Goal: Task Accomplishment & Management: Use online tool/utility

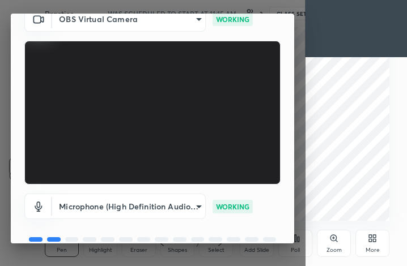
scroll to position [105, 0]
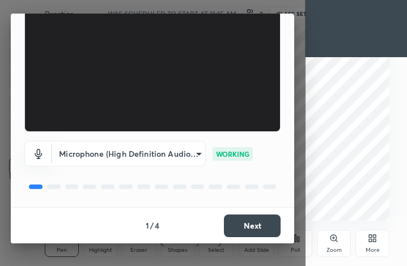
click at [255, 225] on button "Next" at bounding box center [252, 226] width 57 height 23
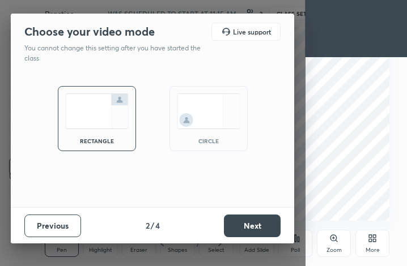
scroll to position [0, 0]
click at [255, 227] on button "Next" at bounding box center [252, 226] width 57 height 23
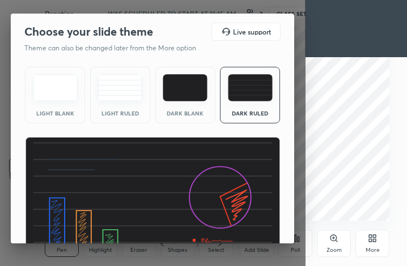
click at [256, 224] on img at bounding box center [153, 209] width 256 height 144
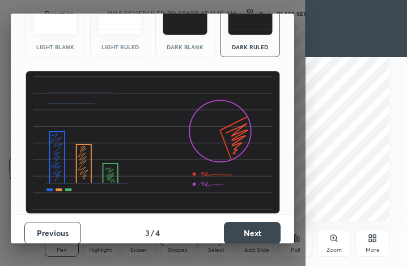
scroll to position [66, 0]
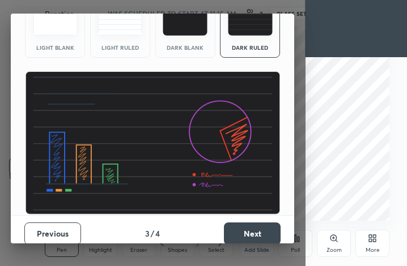
click at [258, 228] on button "Next" at bounding box center [252, 234] width 57 height 23
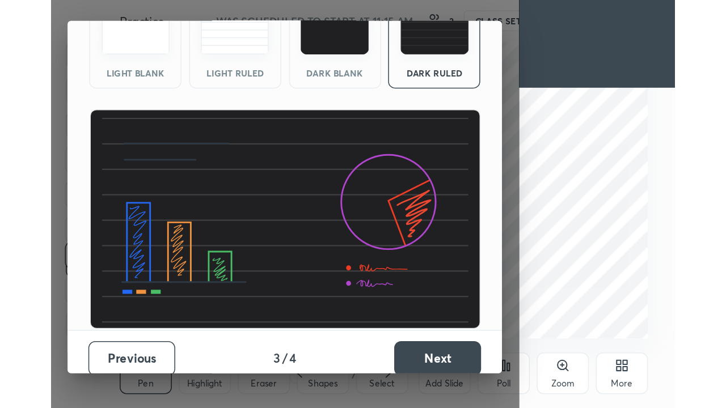
scroll to position [0, 0]
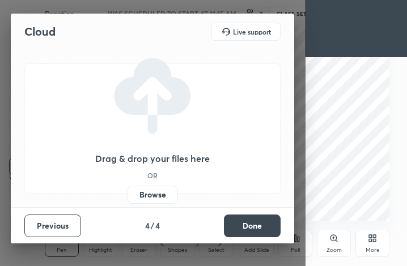
click at [259, 226] on button "Done" at bounding box center [252, 226] width 57 height 23
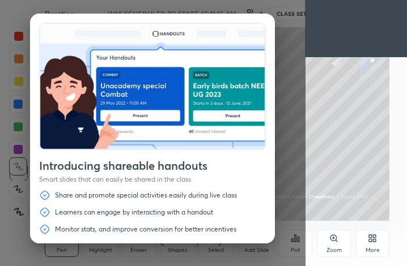
click at [375, 243] on div "More" at bounding box center [372, 243] width 34 height 27
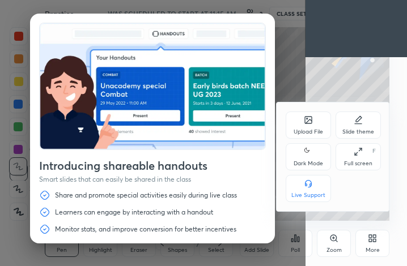
click at [360, 158] on div "Full screen F" at bounding box center [358, 156] width 45 height 27
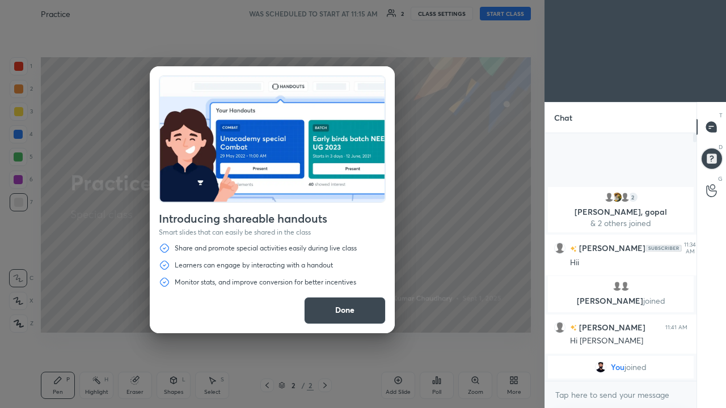
scroll to position [56347, 56183]
click at [360, 266] on button "Done" at bounding box center [345, 310] width 82 height 27
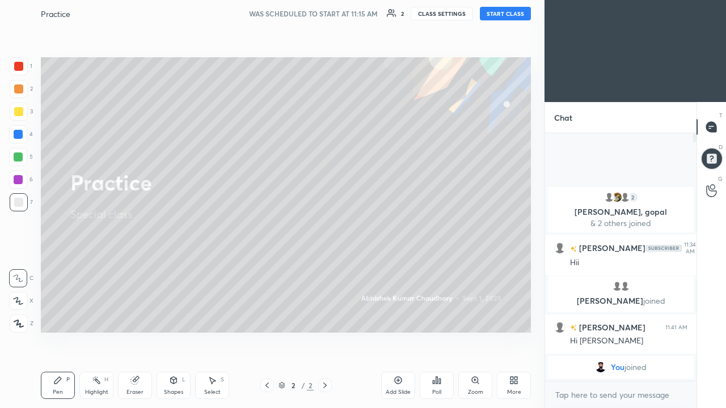
click at [406, 12] on button "START CLASS" at bounding box center [505, 14] width 51 height 14
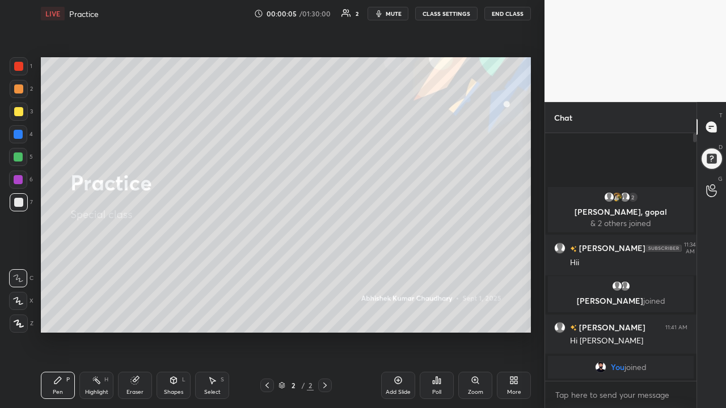
click at [137, 266] on div "Eraser" at bounding box center [135, 385] width 34 height 27
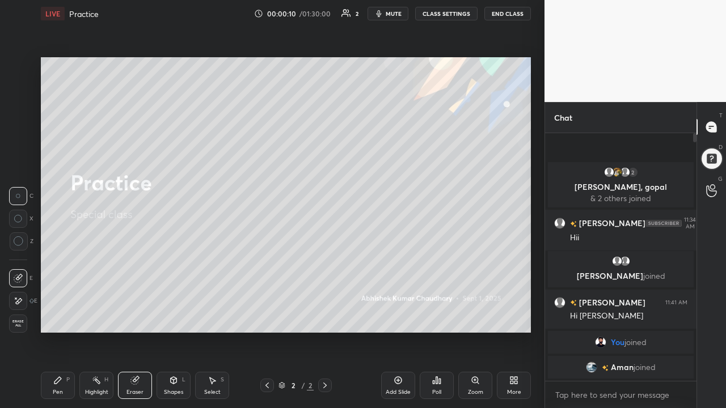
click at [406, 266] on div "You joined" at bounding box center [621, 342] width 146 height 23
click at [398, 266] on icon at bounding box center [397, 380] width 3 height 3
click at [65, 266] on div "Pen P" at bounding box center [58, 385] width 34 height 27
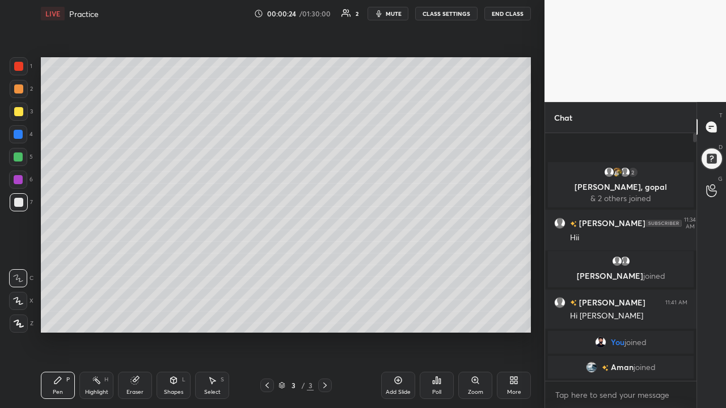
click at [20, 173] on div at bounding box center [18, 180] width 18 height 18
click at [18, 130] on div at bounding box center [18, 134] width 9 height 9
click at [133, 266] on icon at bounding box center [134, 380] width 7 height 7
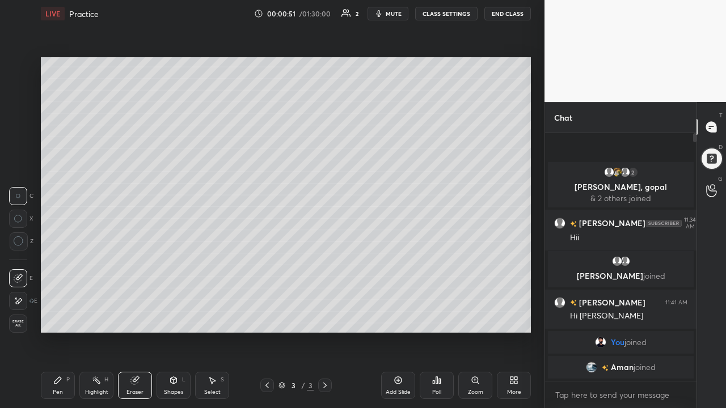
click at [61, 266] on icon at bounding box center [57, 380] width 9 height 9
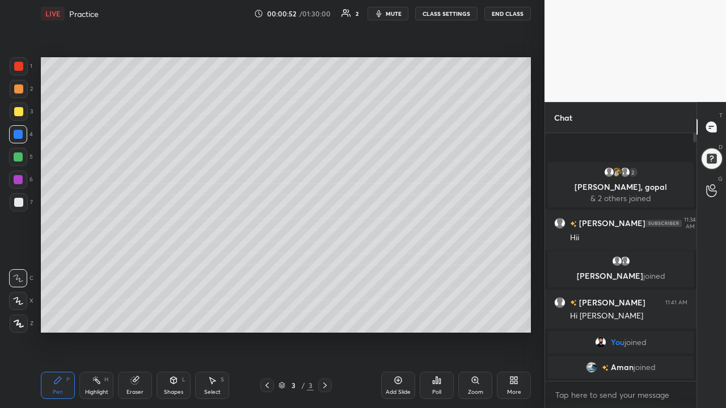
click at [20, 177] on div at bounding box center [18, 179] width 9 height 9
click at [18, 130] on div at bounding box center [18, 134] width 9 height 9
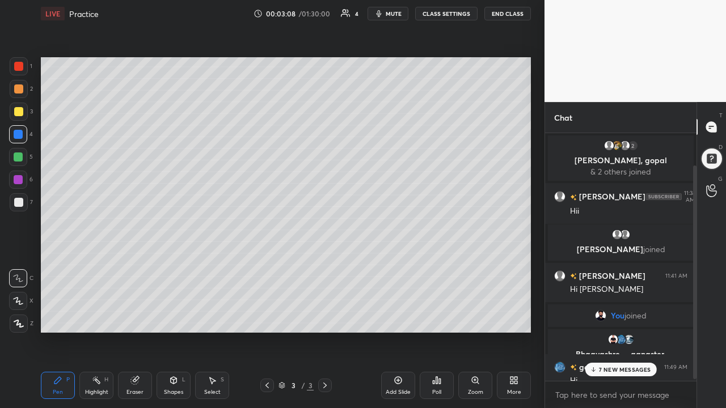
scroll to position [40, 0]
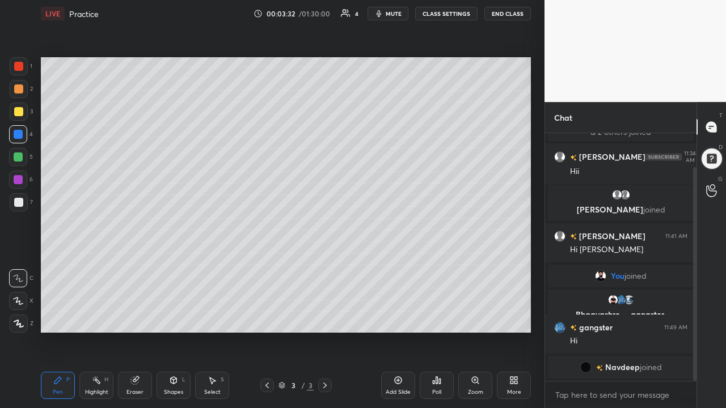
click at [18, 138] on div at bounding box center [18, 134] width 9 height 9
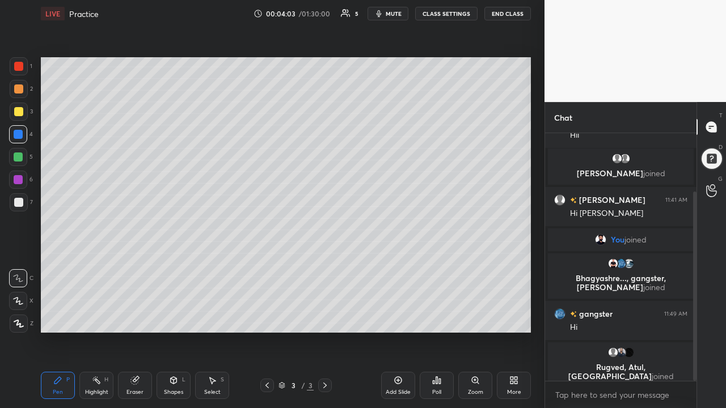
scroll to position [85, 0]
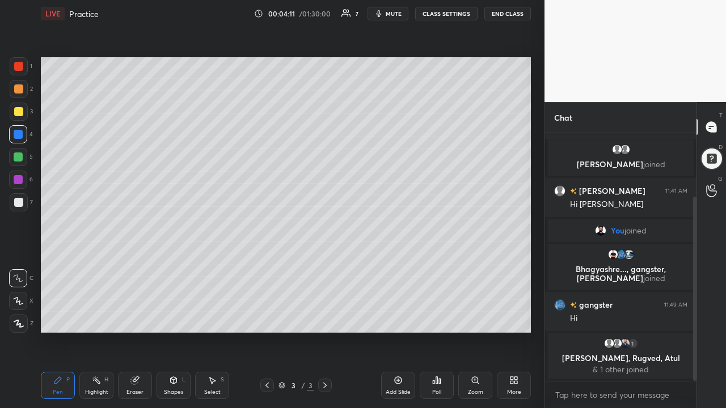
click at [0, 200] on div "1 2 3 4 5 6 7 C X Z C X Z E E Erase all H H" at bounding box center [18, 194] width 36 height 275
click at [398, 266] on icon at bounding box center [398, 380] width 7 height 7
click at [21, 64] on div at bounding box center [18, 66] width 9 height 9
click at [19, 109] on div at bounding box center [18, 111] width 9 height 9
click at [19, 132] on div at bounding box center [18, 134] width 9 height 9
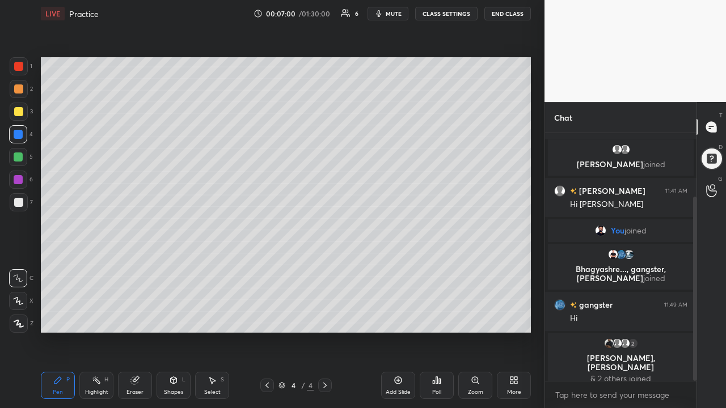
click at [44, 266] on div "Pen P Highlight H Eraser Shapes L Select S 4 / 4 Add Slide Poll Zoom More" at bounding box center [286, 385] width 490 height 45
click at [19, 200] on div at bounding box center [18, 202] width 9 height 9
click at [19, 131] on div at bounding box center [18, 134] width 9 height 9
click at [19, 91] on div at bounding box center [18, 88] width 9 height 9
click at [23, 109] on div at bounding box center [18, 111] width 9 height 9
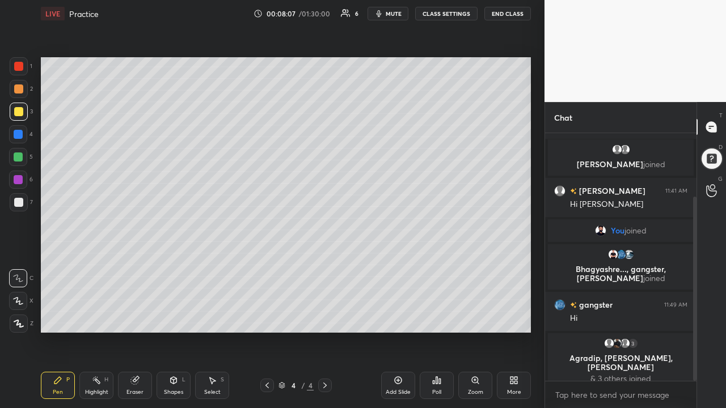
click at [22, 61] on div at bounding box center [19, 66] width 18 height 18
click at [15, 111] on div at bounding box center [18, 111] width 9 height 9
click at [397, 266] on icon at bounding box center [398, 380] width 7 height 7
click at [18, 111] on div at bounding box center [18, 111] width 9 height 9
click at [16, 133] on div at bounding box center [18, 134] width 9 height 9
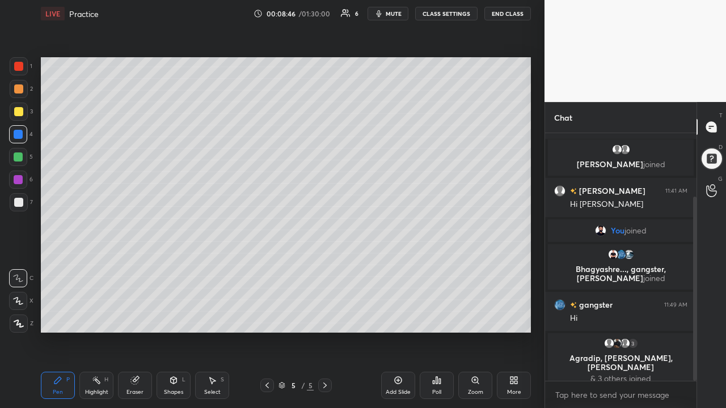
click at [266, 266] on icon at bounding box center [266, 385] width 9 height 9
click at [321, 266] on icon at bounding box center [324, 385] width 9 height 9
click at [265, 266] on div at bounding box center [267, 386] width 14 height 14
click at [328, 266] on icon at bounding box center [324, 385] width 9 height 9
click at [141, 266] on div "Eraser" at bounding box center [134, 392] width 17 height 6
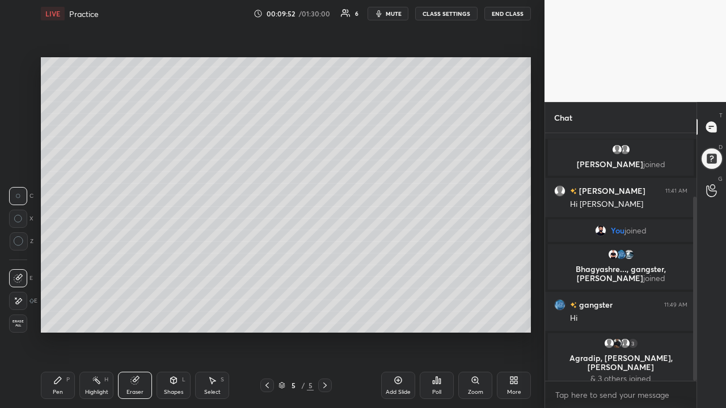
click at [63, 266] on div "Pen P" at bounding box center [58, 385] width 34 height 27
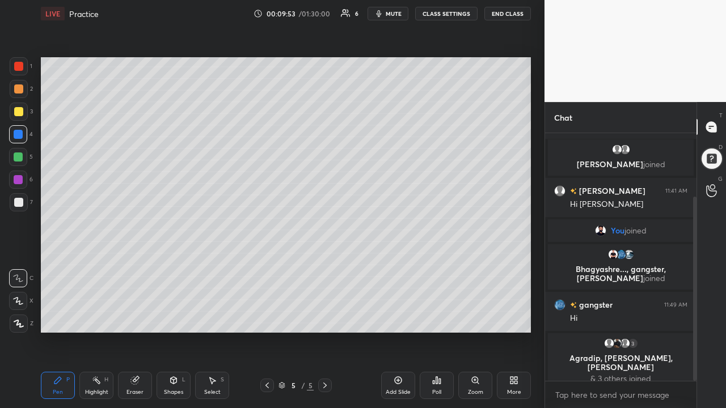
click at [19, 132] on div at bounding box center [18, 134] width 9 height 9
click at [266, 266] on icon at bounding box center [266, 385] width 9 height 9
click at [22, 108] on div at bounding box center [18, 111] width 9 height 9
click at [321, 266] on icon at bounding box center [324, 385] width 9 height 9
click at [20, 133] on div at bounding box center [18, 134] width 9 height 9
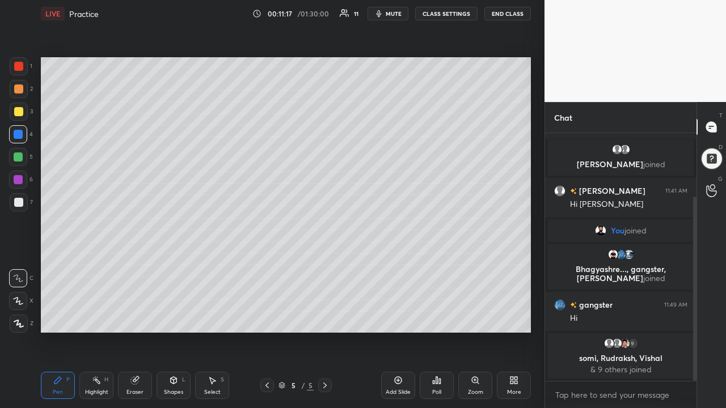
click at [272, 266] on div at bounding box center [267, 386] width 14 height 14
click at [267, 266] on icon at bounding box center [266, 385] width 9 height 9
click at [22, 67] on div at bounding box center [18, 66] width 9 height 9
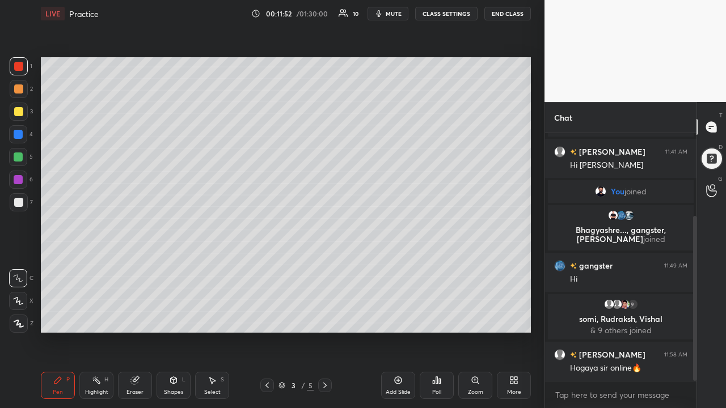
click at [323, 266] on icon at bounding box center [324, 385] width 9 height 9
click at [324, 266] on icon at bounding box center [324, 385] width 9 height 9
click at [325, 266] on icon at bounding box center [324, 386] width 3 height 6
click at [396, 266] on icon at bounding box center [398, 380] width 7 height 7
click at [397, 266] on div "Add Slide" at bounding box center [398, 385] width 34 height 27
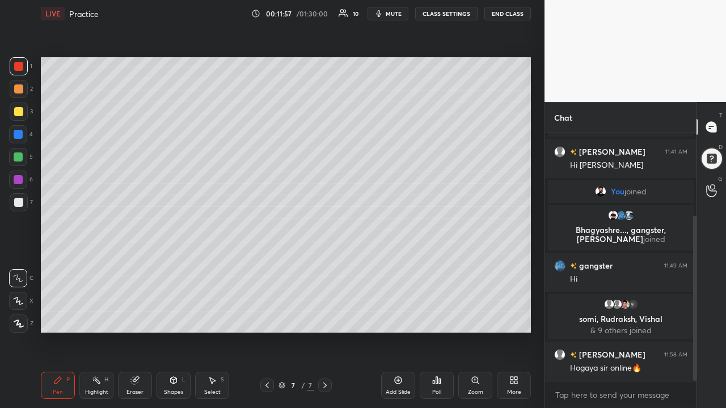
click at [18, 66] on div at bounding box center [18, 66] width 9 height 9
click at [20, 110] on div at bounding box center [18, 111] width 9 height 9
click at [20, 63] on div at bounding box center [18, 66] width 9 height 9
click at [19, 109] on div at bounding box center [18, 111] width 9 height 9
click at [19, 112] on div at bounding box center [18, 111] width 9 height 9
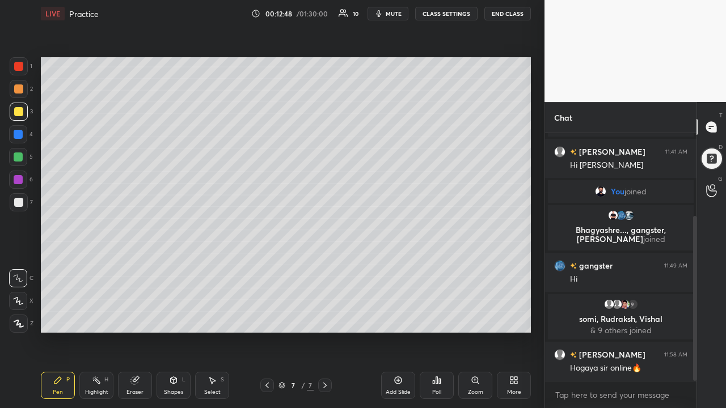
click at [20, 135] on div at bounding box center [18, 134] width 9 height 9
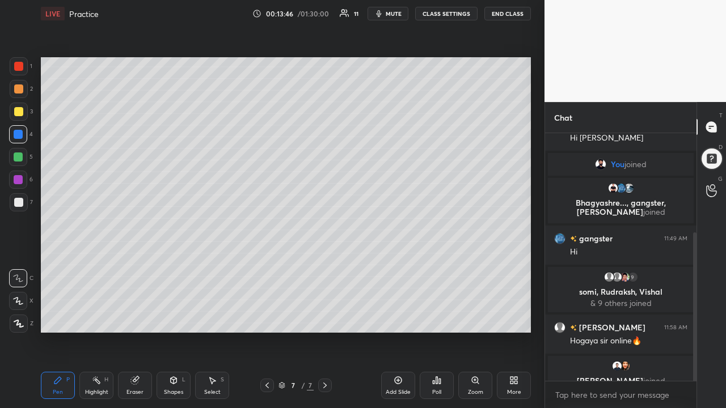
scroll to position [165, 0]
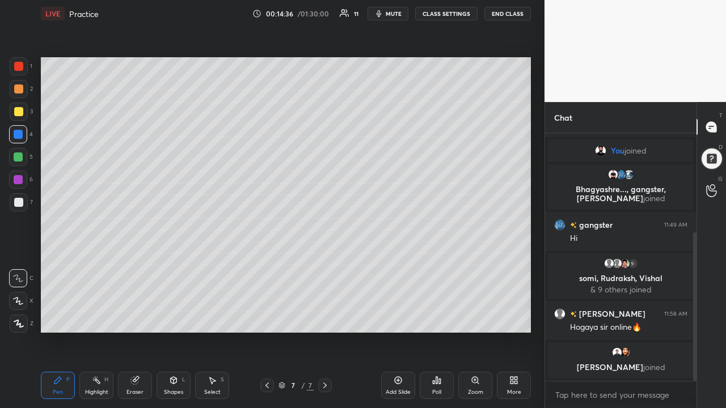
click at [266, 266] on icon at bounding box center [266, 386] width 3 height 6
click at [267, 266] on icon at bounding box center [266, 385] width 9 height 9
click at [270, 266] on div at bounding box center [267, 386] width 14 height 14
click at [325, 266] on icon at bounding box center [324, 385] width 9 height 9
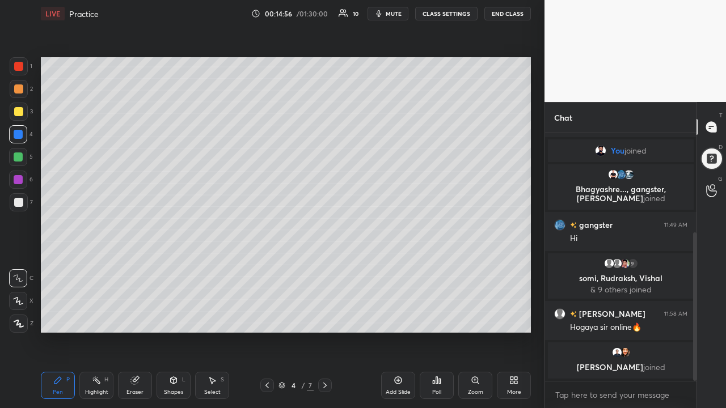
click at [406, 128] on icon at bounding box center [711, 127] width 10 height 10
click at [406, 190] on icon at bounding box center [711, 190] width 11 height 13
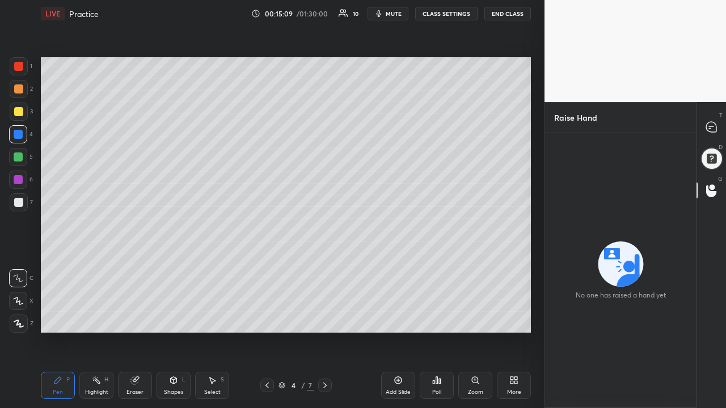
click at [406, 126] on icon at bounding box center [711, 127] width 10 height 10
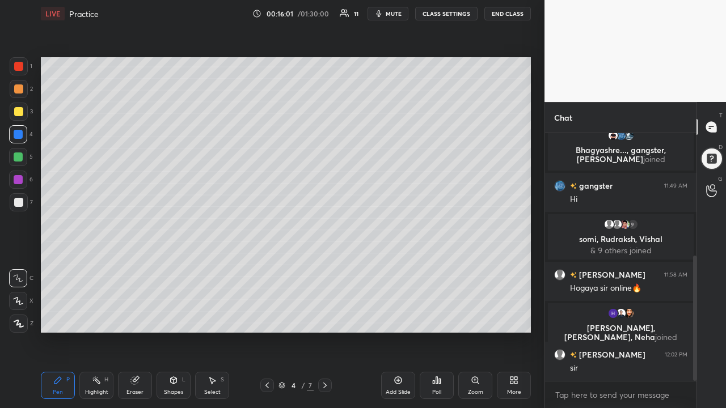
scroll to position [243, 0]
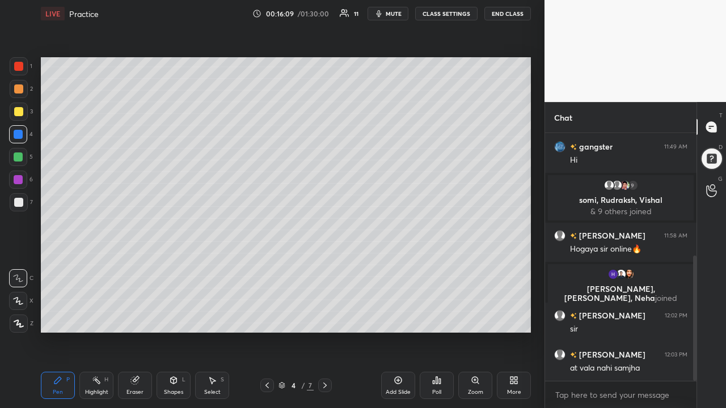
click at [22, 155] on div at bounding box center [18, 156] width 9 height 9
click at [18, 198] on div at bounding box center [18, 202] width 9 height 9
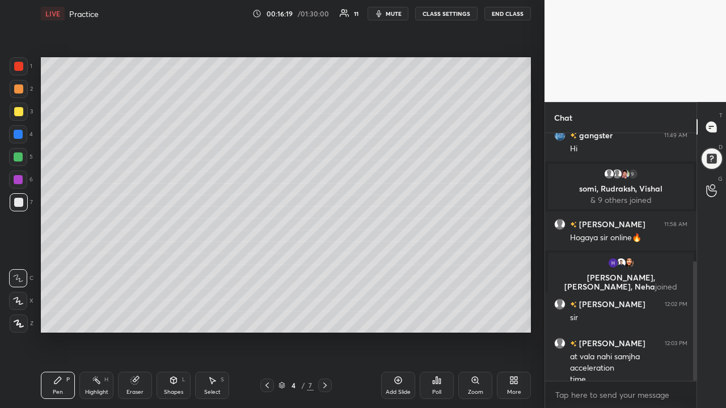
scroll to position [266, 0]
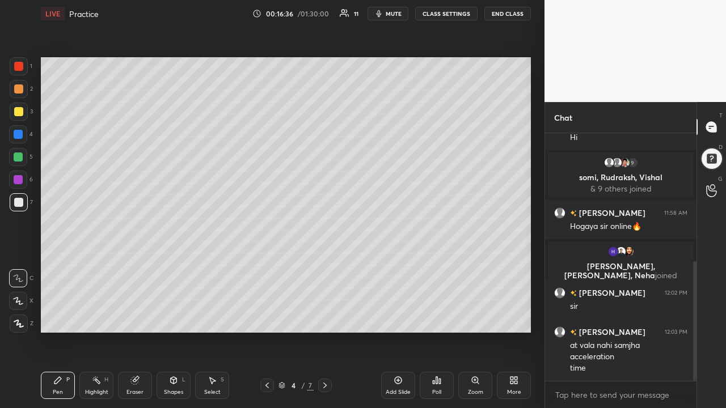
click at [18, 176] on div at bounding box center [18, 179] width 9 height 9
click at [17, 129] on div at bounding box center [18, 134] width 18 height 18
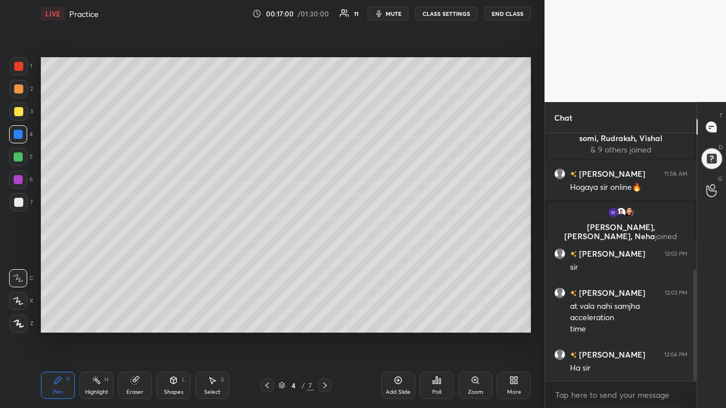
scroll to position [4, 4]
click at [325, 266] on icon at bounding box center [324, 386] width 3 height 6
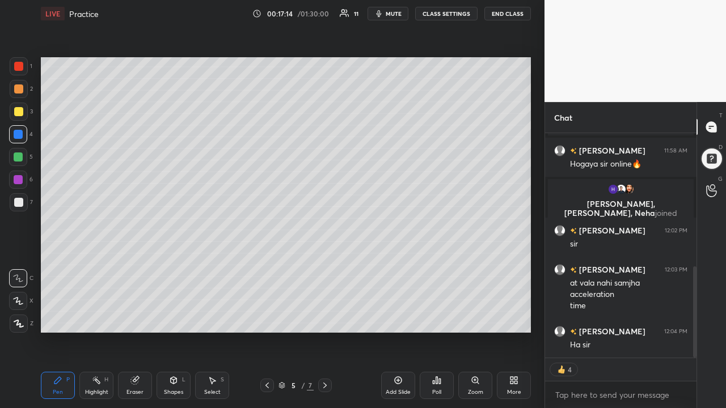
click at [268, 266] on icon at bounding box center [266, 385] width 9 height 9
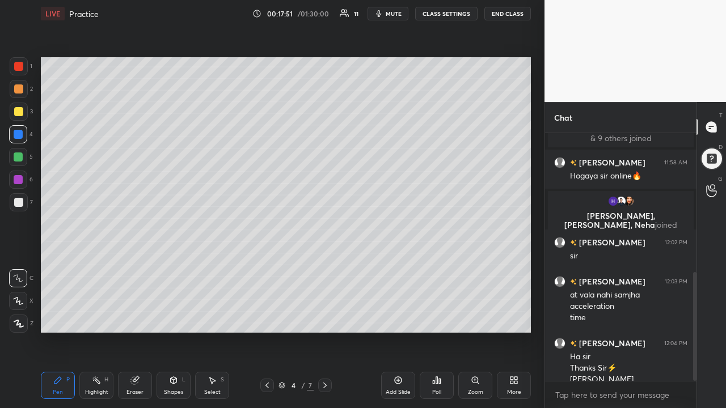
scroll to position [328, 0]
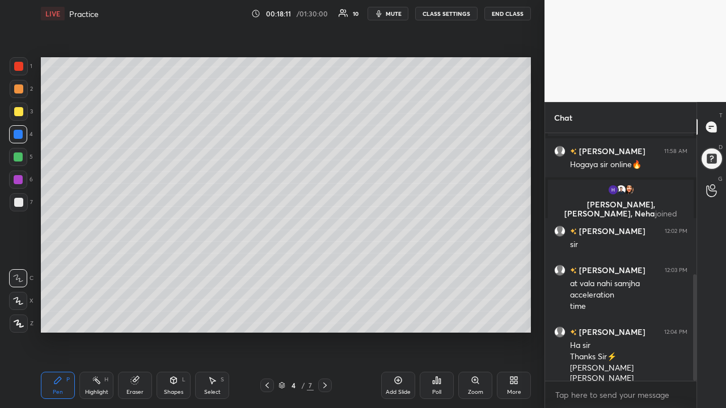
click at [325, 266] on icon at bounding box center [324, 385] width 9 height 9
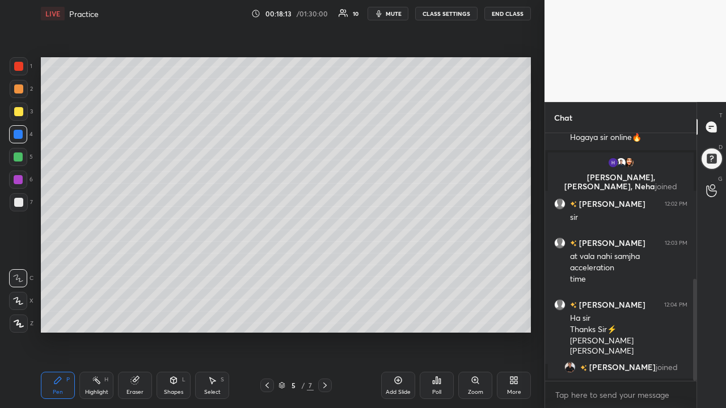
click at [268, 266] on icon at bounding box center [266, 385] width 9 height 9
click at [330, 266] on div at bounding box center [325, 386] width 14 height 14
click at [327, 266] on icon at bounding box center [324, 385] width 9 height 9
click at [323, 266] on icon at bounding box center [324, 385] width 9 height 9
click at [20, 111] on div at bounding box center [18, 111] width 9 height 9
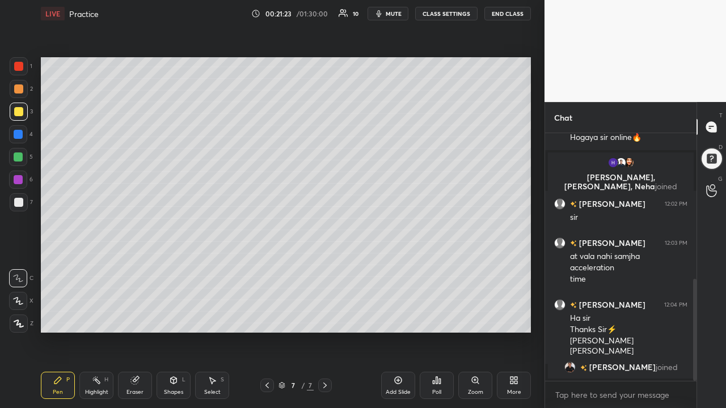
click at [328, 266] on icon at bounding box center [324, 385] width 9 height 9
click at [401, 266] on icon at bounding box center [397, 380] width 9 height 9
click at [20, 154] on div at bounding box center [18, 156] width 9 height 9
click at [141, 266] on div "Eraser" at bounding box center [135, 385] width 34 height 27
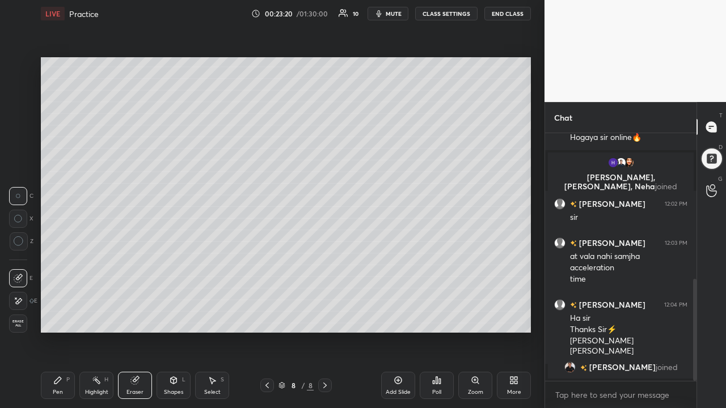
click at [136, 266] on icon at bounding box center [134, 380] width 7 height 7
click at [61, 266] on icon at bounding box center [57, 380] width 9 height 9
click at [23, 153] on div at bounding box center [18, 157] width 18 height 18
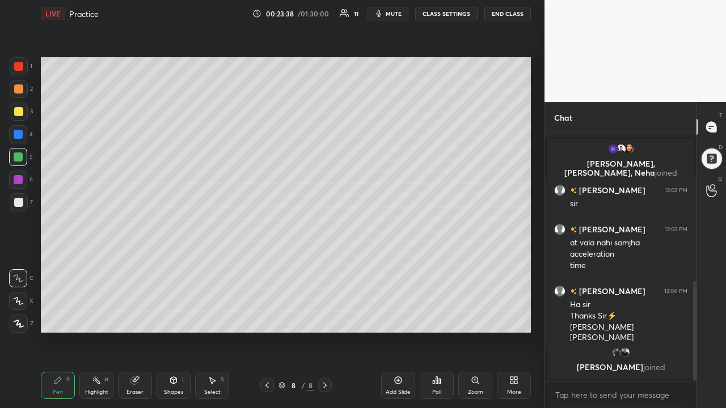
click at [132, 266] on icon at bounding box center [134, 380] width 9 height 9
click at [53, 266] on icon at bounding box center [57, 380] width 9 height 9
click at [18, 151] on div at bounding box center [18, 157] width 18 height 18
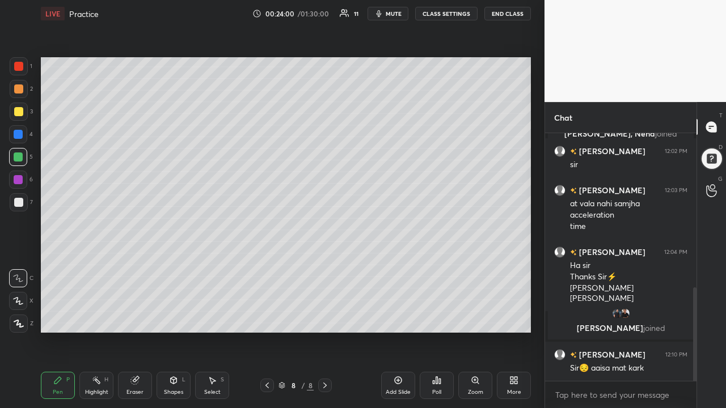
scroll to position [447, 0]
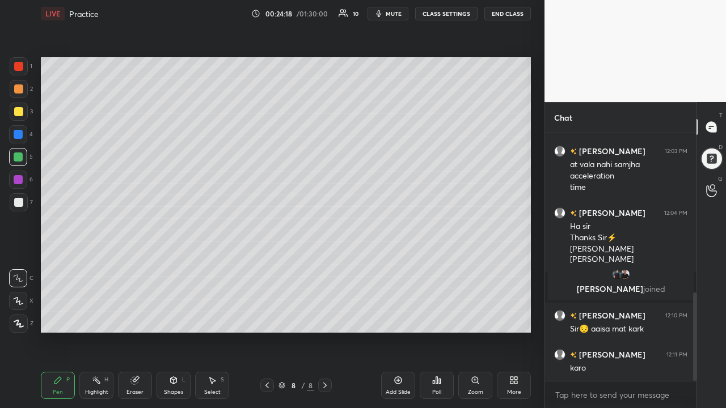
click at [138, 266] on icon at bounding box center [134, 380] width 9 height 9
click at [60, 266] on icon at bounding box center [57, 380] width 9 height 9
click at [19, 150] on div at bounding box center [18, 157] width 18 height 18
click at [22, 134] on div at bounding box center [18, 134] width 9 height 9
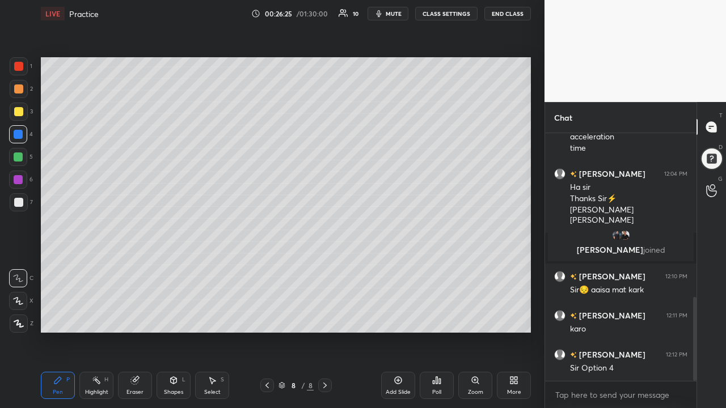
click at [23, 65] on div at bounding box center [18, 66] width 9 height 9
click at [21, 111] on div at bounding box center [18, 111] width 9 height 9
click at [326, 266] on icon at bounding box center [324, 385] width 9 height 9
click at [396, 266] on div "Add Slide" at bounding box center [397, 392] width 25 height 6
click at [268, 266] on icon at bounding box center [266, 385] width 9 height 9
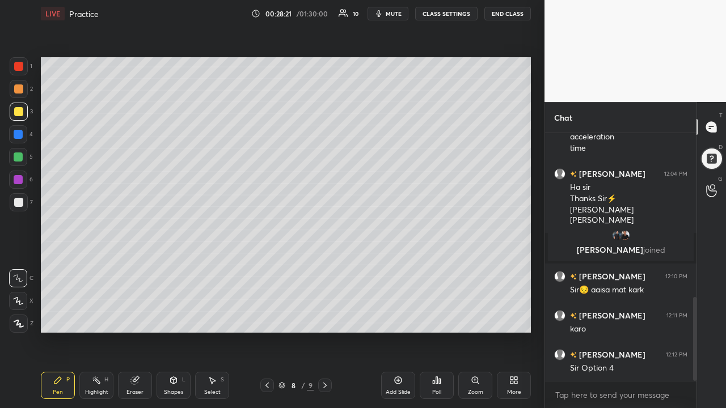
click at [324, 266] on icon at bounding box center [324, 385] width 9 height 9
click at [268, 266] on icon at bounding box center [266, 385] width 9 height 9
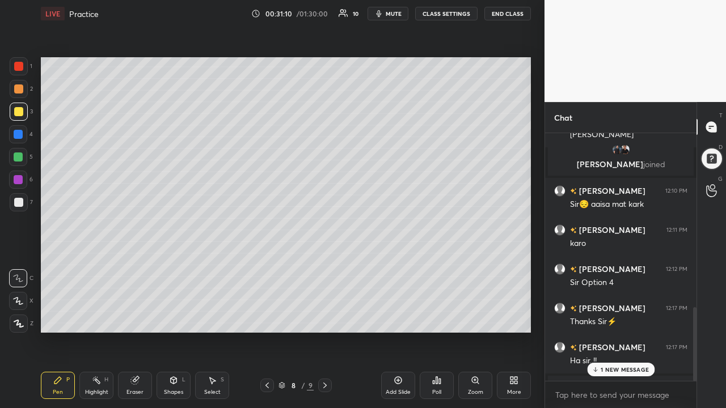
scroll to position [630, 0]
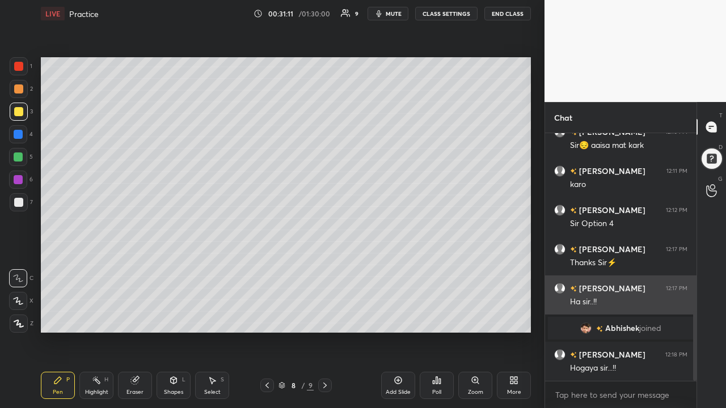
click at [406, 266] on div "Ha sir..!!" at bounding box center [628, 301] width 117 height 11
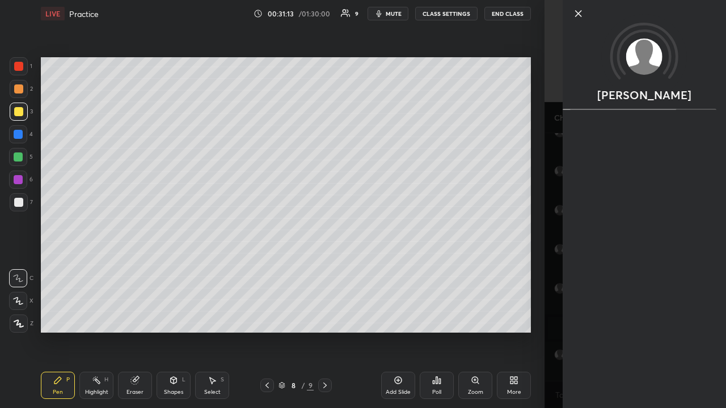
click at [406, 266] on div "[PERSON_NAME]" at bounding box center [634, 204] width 181 height 408
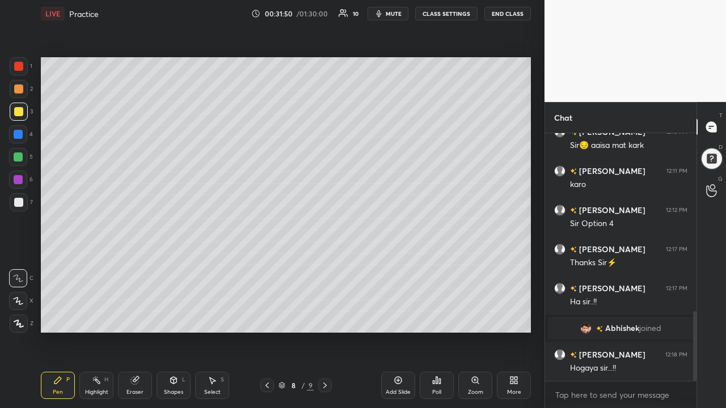
click at [323, 266] on icon at bounding box center [324, 385] width 9 height 9
click at [264, 266] on icon at bounding box center [266, 385] width 9 height 9
click at [325, 266] on icon at bounding box center [324, 385] width 9 height 9
click at [267, 266] on icon at bounding box center [266, 385] width 9 height 9
click at [325, 266] on icon at bounding box center [324, 385] width 9 height 9
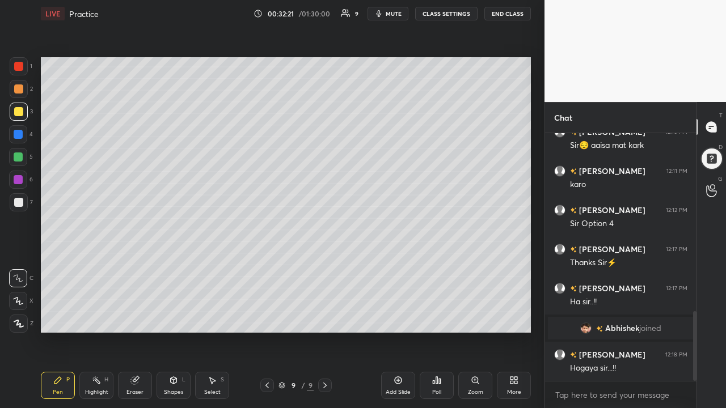
click at [325, 266] on icon at bounding box center [324, 385] width 9 height 9
click at [396, 266] on icon at bounding box center [397, 380] width 9 height 9
click at [19, 128] on div at bounding box center [18, 134] width 18 height 18
click at [22, 111] on div at bounding box center [18, 111] width 9 height 9
click at [268, 266] on icon at bounding box center [266, 385] width 9 height 9
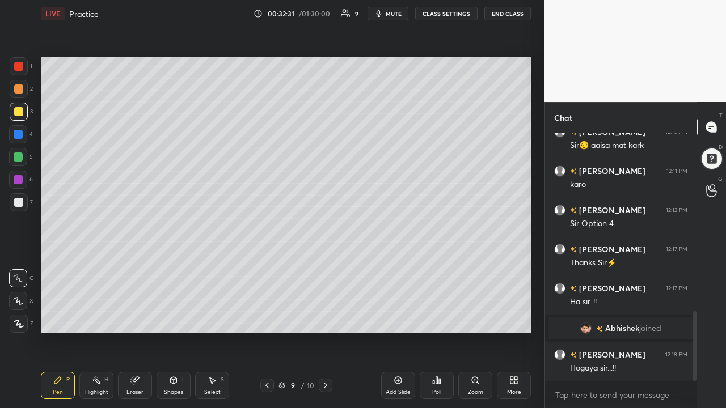
click at [16, 109] on div at bounding box center [18, 111] width 9 height 9
click at [18, 61] on div at bounding box center [19, 66] width 18 height 18
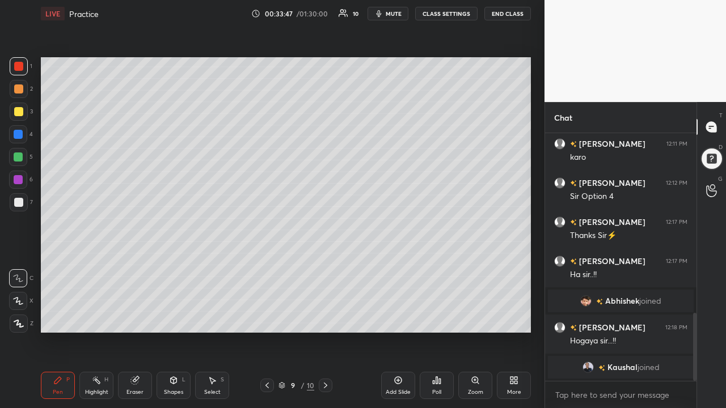
click at [20, 129] on div at bounding box center [18, 134] width 18 height 18
click at [21, 64] on div at bounding box center [18, 66] width 9 height 9
click at [140, 266] on div "Eraser" at bounding box center [135, 385] width 34 height 27
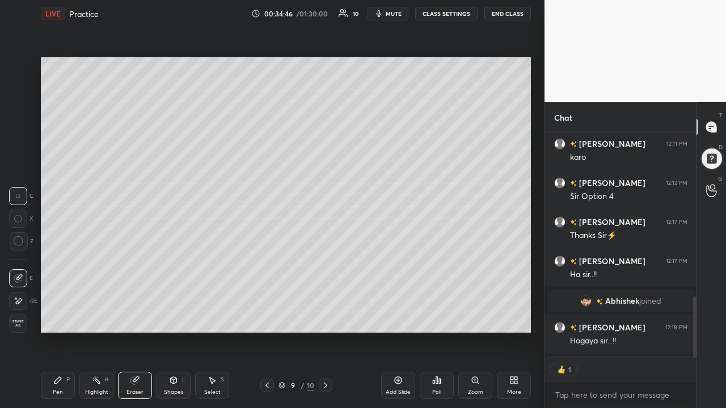
scroll to position [221, 148]
click at [54, 266] on icon at bounding box center [57, 380] width 7 height 7
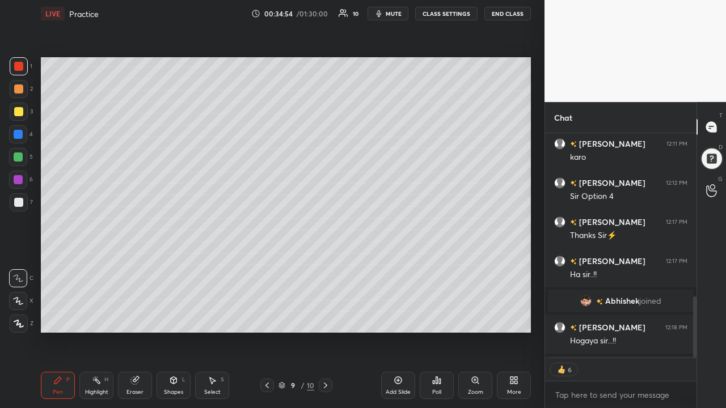
click at [20, 132] on div at bounding box center [18, 134] width 9 height 9
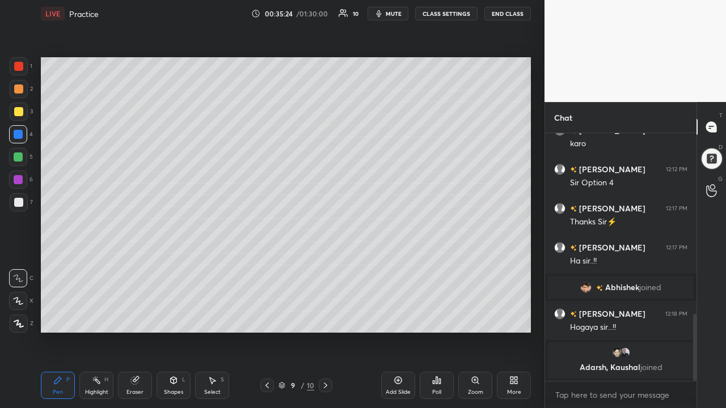
click at [396, 266] on icon at bounding box center [397, 380] width 9 height 9
click at [268, 266] on icon at bounding box center [266, 385] width 9 height 9
click at [325, 266] on icon at bounding box center [324, 385] width 9 height 9
click at [135, 266] on div "Eraser" at bounding box center [135, 385] width 34 height 27
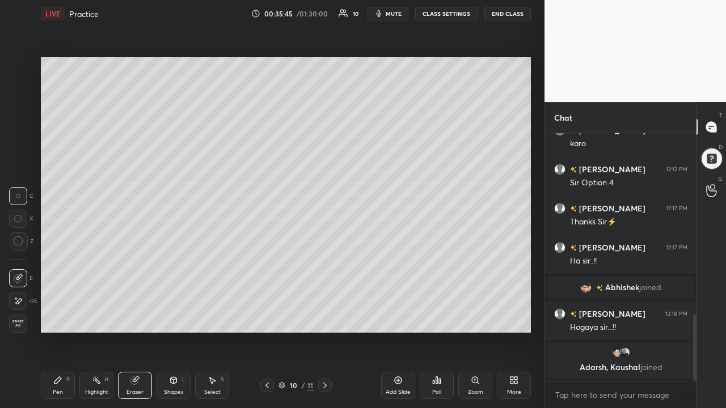
click at [66, 266] on div "Pen P" at bounding box center [58, 385] width 34 height 27
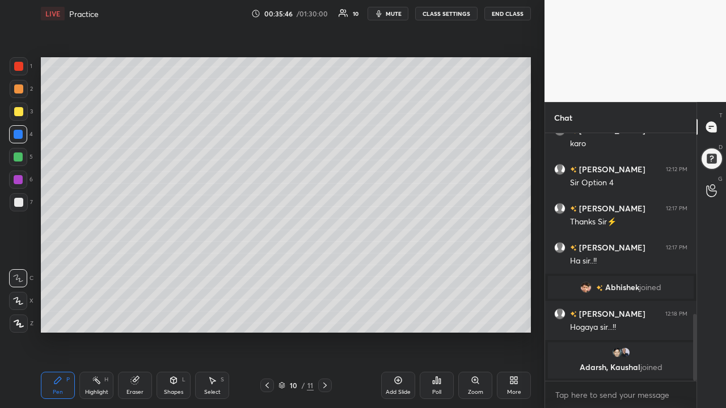
click at [20, 131] on div at bounding box center [18, 134] width 9 height 9
click at [267, 266] on icon at bounding box center [266, 385] width 9 height 9
click at [321, 266] on icon at bounding box center [324, 385] width 9 height 9
click at [171, 266] on div "Shapes L" at bounding box center [173, 385] width 34 height 27
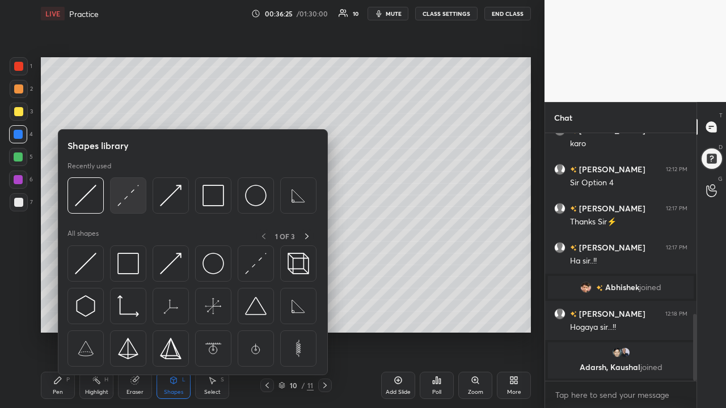
click at [127, 192] on img at bounding box center [128, 196] width 22 height 22
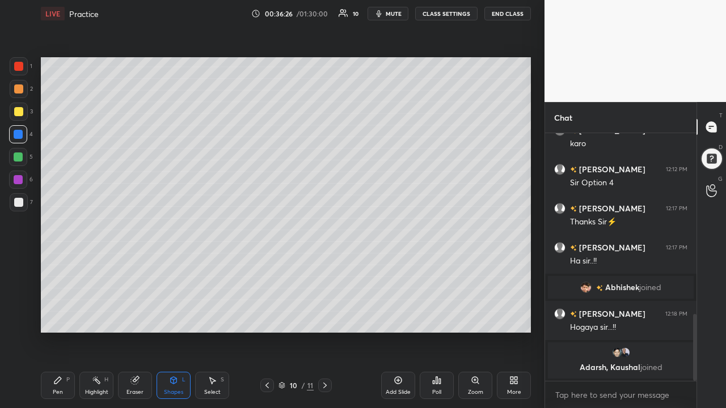
click at [16, 151] on div at bounding box center [18, 157] width 18 height 18
click at [134, 266] on div "Eraser" at bounding box center [135, 385] width 34 height 27
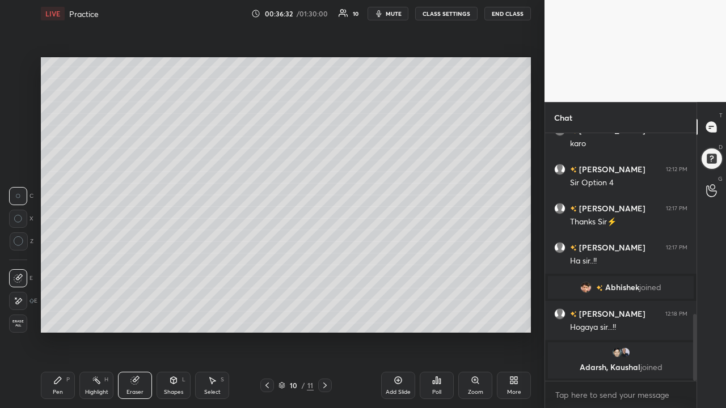
click at [63, 266] on div "Pen P" at bounding box center [58, 385] width 34 height 27
click at [20, 129] on div at bounding box center [18, 134] width 18 height 18
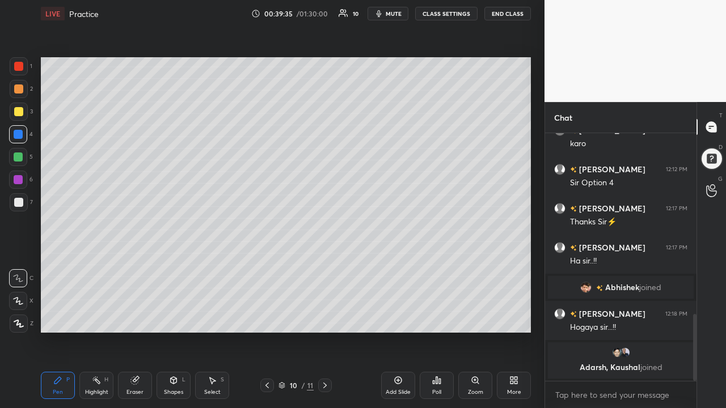
click at [398, 266] on icon at bounding box center [397, 380] width 9 height 9
click at [62, 266] on div "Pen P" at bounding box center [58, 385] width 34 height 27
click at [16, 148] on div at bounding box center [18, 157] width 18 height 18
click at [18, 133] on div at bounding box center [18, 134] width 9 height 9
click at [269, 266] on icon at bounding box center [266, 385] width 9 height 9
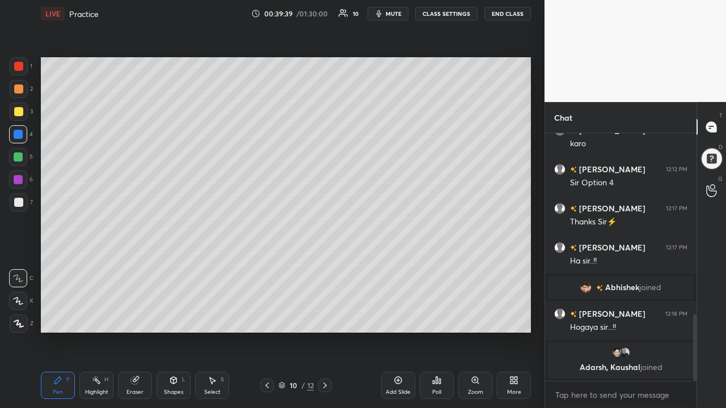
click at [267, 266] on icon at bounding box center [266, 386] width 3 height 6
click at [324, 266] on icon at bounding box center [324, 386] width 3 height 6
click at [325, 266] on icon at bounding box center [324, 385] width 9 height 9
click at [20, 65] on div at bounding box center [18, 66] width 9 height 9
click at [18, 110] on div at bounding box center [18, 111] width 9 height 9
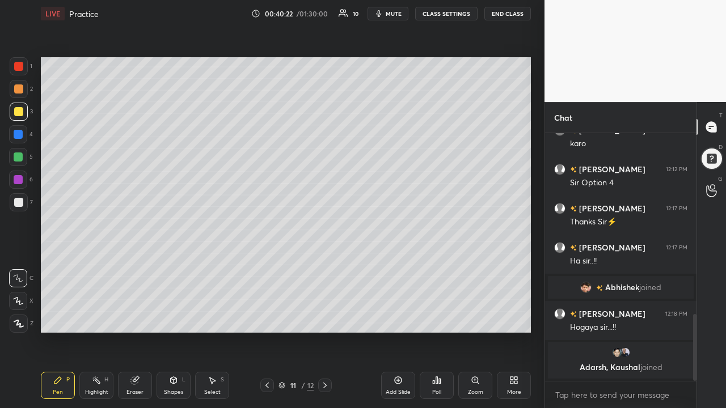
click at [135, 266] on icon at bounding box center [134, 380] width 7 height 7
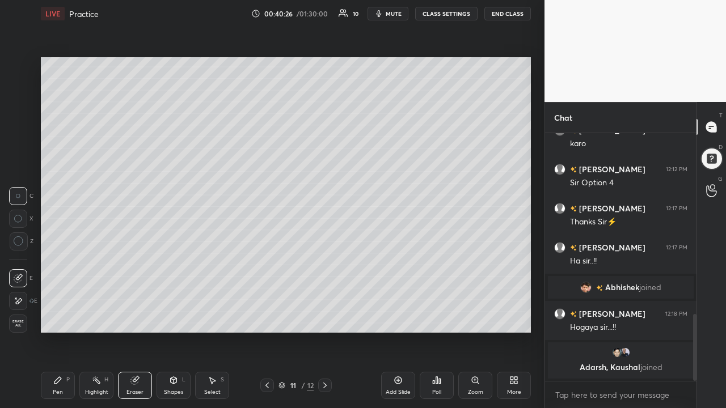
click at [62, 266] on div "Pen P" at bounding box center [58, 385] width 34 height 27
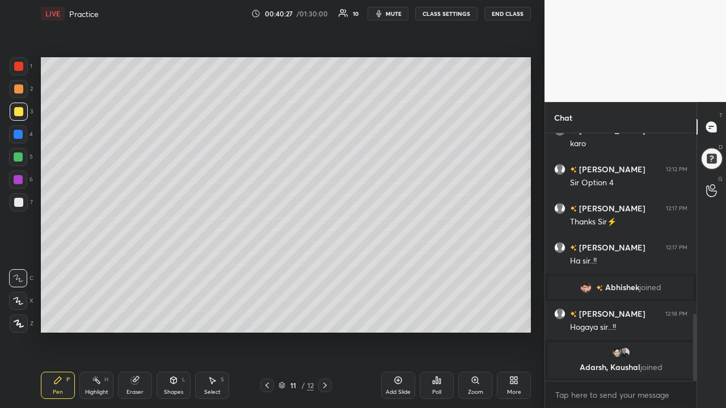
click at [17, 110] on div at bounding box center [18, 111] width 9 height 9
click at [18, 109] on div at bounding box center [18, 111] width 9 height 9
click at [18, 68] on div at bounding box center [18, 66] width 9 height 9
click at [17, 109] on div at bounding box center [18, 111] width 9 height 9
click at [19, 67] on div at bounding box center [18, 66] width 9 height 9
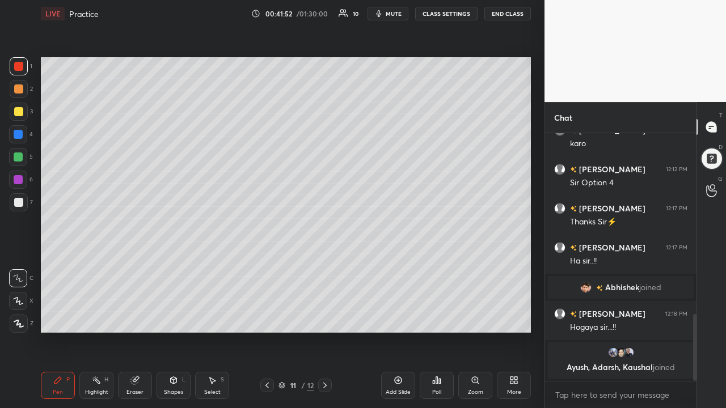
click at [22, 136] on div at bounding box center [18, 134] width 9 height 9
click at [19, 151] on div at bounding box center [18, 157] width 18 height 18
click at [171, 266] on div "Shapes L" at bounding box center [173, 385] width 34 height 27
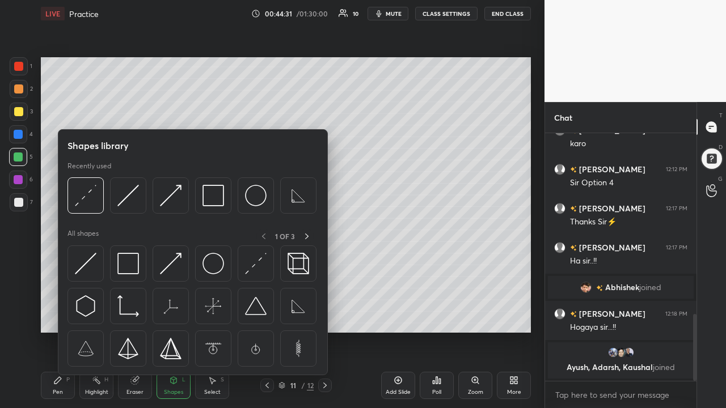
click at [211, 266] on icon at bounding box center [213, 381] width 6 height 7
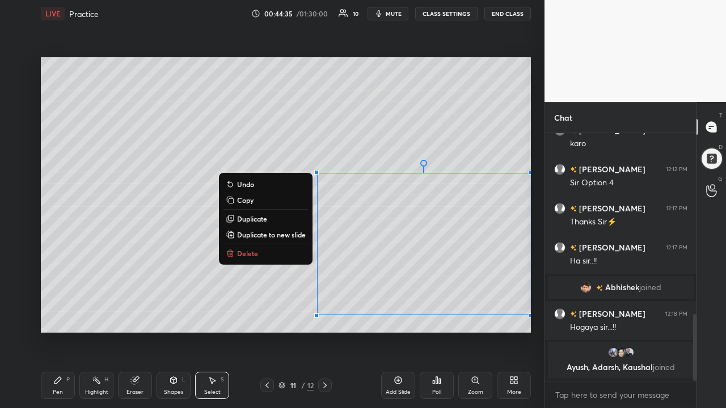
click at [260, 250] on button "Delete" at bounding box center [265, 254] width 84 height 14
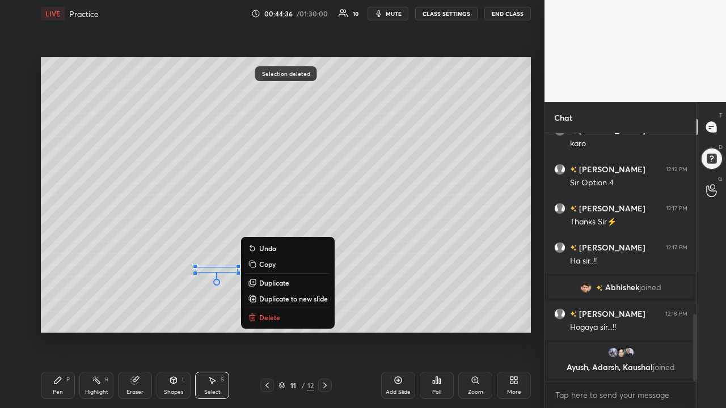
click at [269, 266] on p "Delete" at bounding box center [269, 317] width 21 height 9
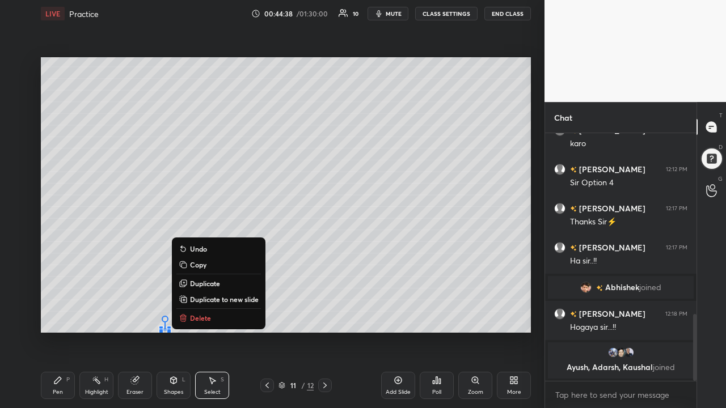
click at [200, 266] on p "Delete" at bounding box center [200, 317] width 21 height 9
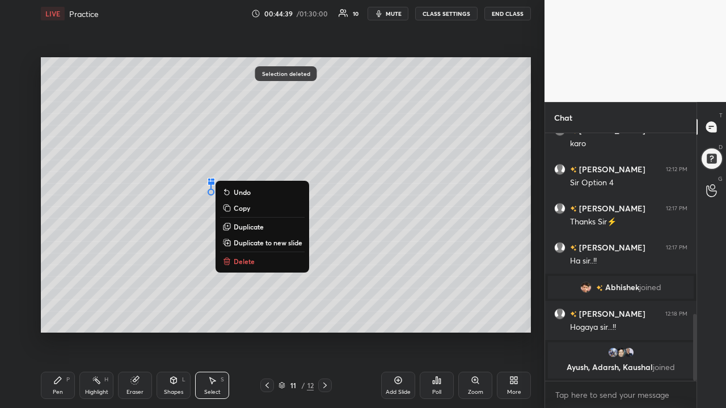
click at [244, 259] on p "Delete" at bounding box center [244, 261] width 21 height 9
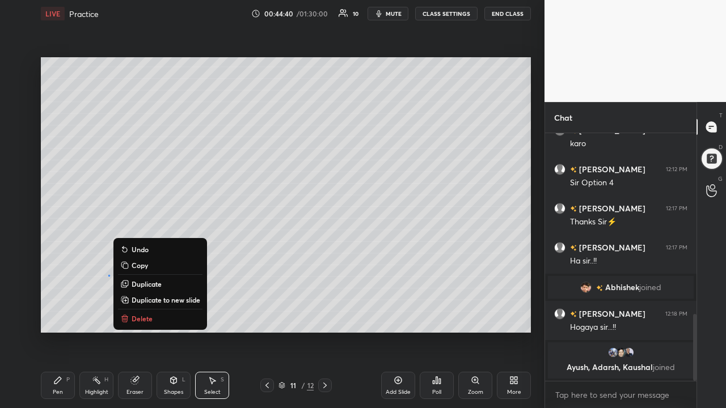
click at [137, 266] on button "Delete" at bounding box center [160, 319] width 84 height 14
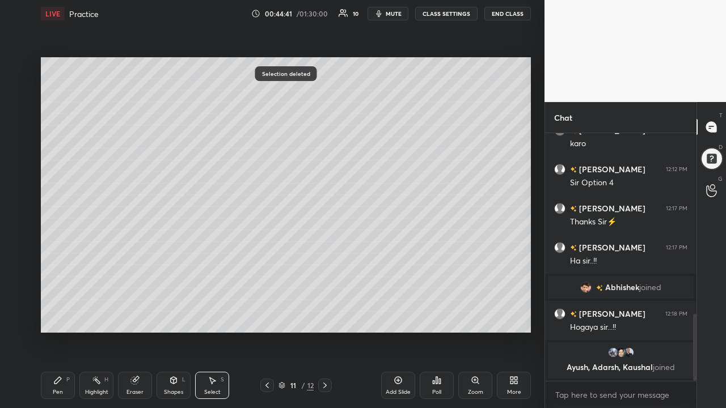
click at [62, 266] on icon at bounding box center [57, 380] width 9 height 9
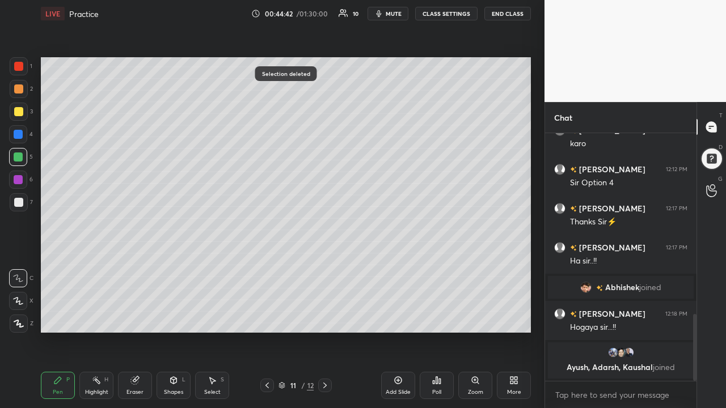
click at [20, 130] on div at bounding box center [18, 134] width 9 height 9
click at [20, 66] on div at bounding box center [18, 66] width 9 height 9
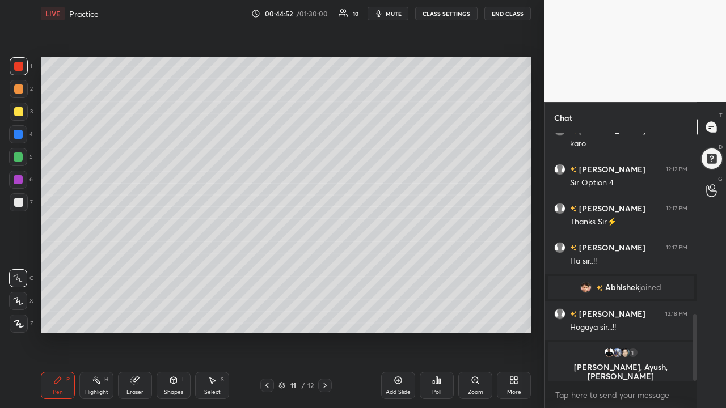
scroll to position [680, 0]
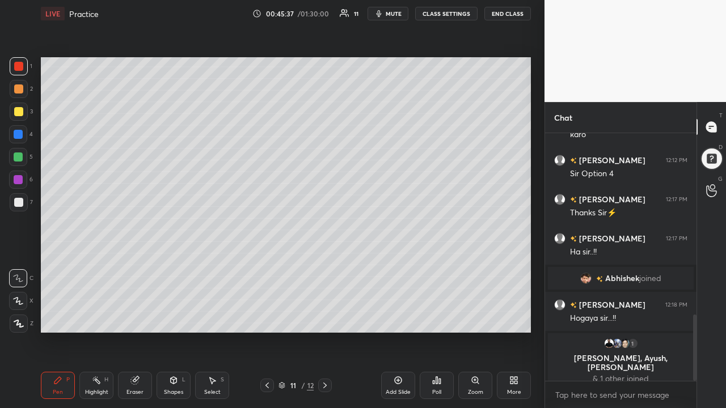
click at [18, 178] on div at bounding box center [18, 179] width 9 height 9
click at [272, 266] on div at bounding box center [267, 386] width 14 height 14
click at [327, 266] on icon at bounding box center [324, 385] width 9 height 9
click at [100, 266] on icon at bounding box center [96, 380] width 9 height 9
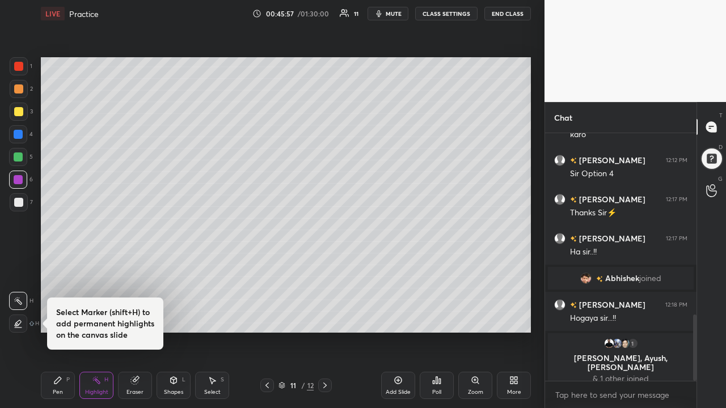
click at [141, 266] on div "Eraser" at bounding box center [134, 392] width 17 height 6
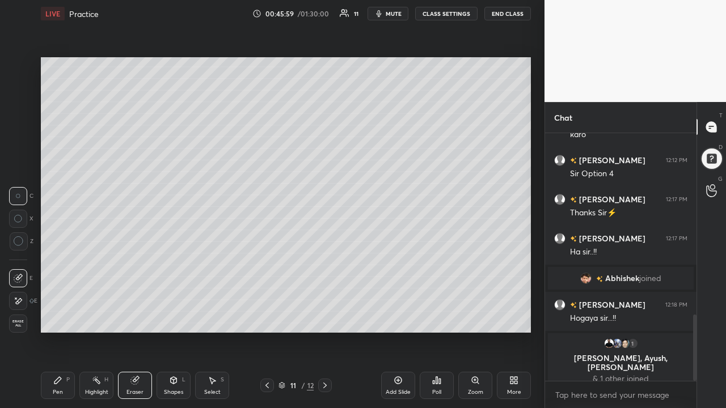
click at [63, 266] on div "Pen P" at bounding box center [58, 385] width 34 height 27
click at [22, 178] on div at bounding box center [18, 179] width 9 height 9
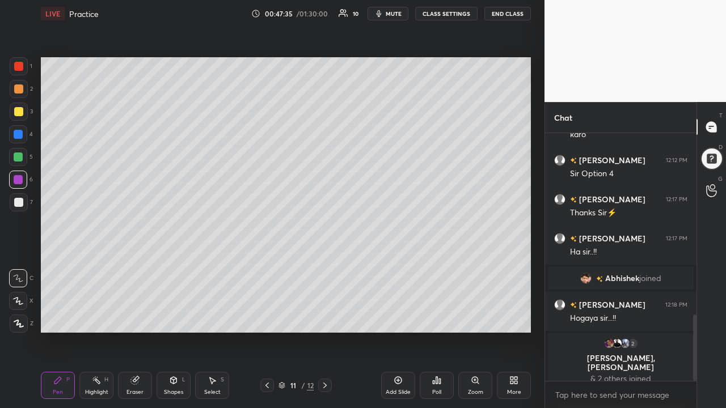
click at [14, 130] on div at bounding box center [18, 134] width 9 height 9
click at [19, 86] on div at bounding box center [18, 88] width 9 height 9
click at [10, 111] on div at bounding box center [19, 112] width 18 height 18
click at [17, 132] on div at bounding box center [18, 134] width 9 height 9
click at [402, 266] on icon at bounding box center [397, 380] width 9 height 9
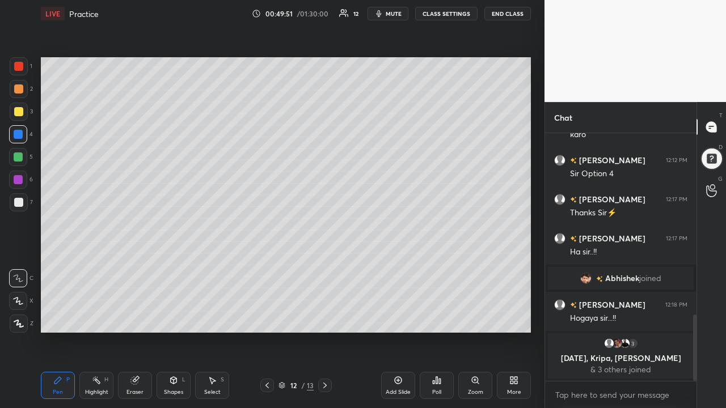
click at [272, 266] on div at bounding box center [267, 386] width 14 height 14
click at [326, 266] on icon at bounding box center [324, 385] width 9 height 9
click at [19, 114] on div at bounding box center [18, 111] width 9 height 9
click at [18, 137] on div at bounding box center [18, 134] width 9 height 9
click at [24, 67] on div at bounding box center [19, 66] width 18 height 18
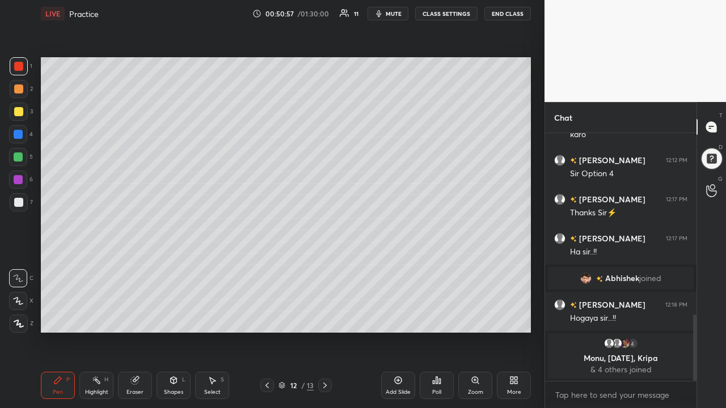
click at [19, 134] on div at bounding box center [18, 134] width 9 height 9
click at [267, 266] on icon at bounding box center [266, 385] width 9 height 9
click at [266, 266] on icon at bounding box center [266, 385] width 9 height 9
click at [326, 266] on icon at bounding box center [324, 385] width 9 height 9
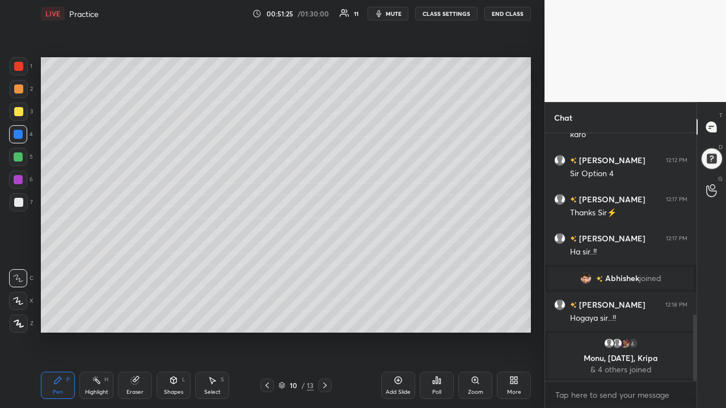
click at [325, 266] on icon at bounding box center [324, 385] width 9 height 9
click at [266, 266] on icon at bounding box center [266, 385] width 9 height 9
click at [325, 266] on icon at bounding box center [324, 385] width 9 height 9
click at [267, 266] on icon at bounding box center [266, 385] width 9 height 9
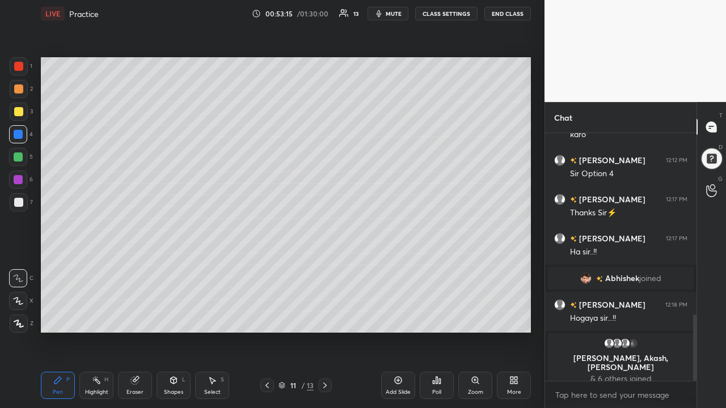
click at [326, 266] on icon at bounding box center [324, 385] width 9 height 9
click at [17, 154] on div at bounding box center [18, 156] width 9 height 9
click at [16, 176] on div at bounding box center [18, 179] width 9 height 9
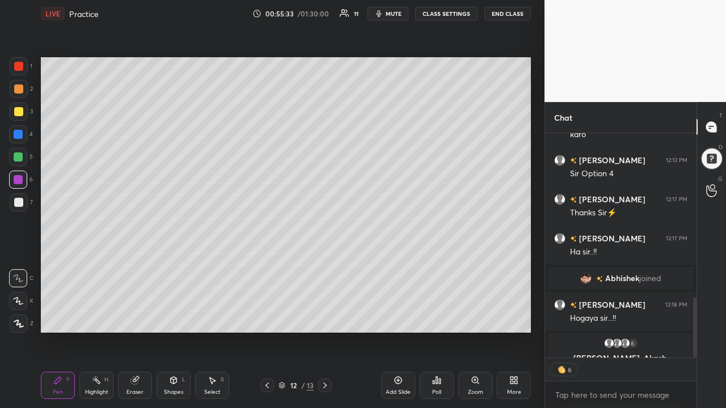
scroll to position [244, 148]
click at [18, 154] on div at bounding box center [18, 156] width 9 height 9
click at [137, 266] on icon at bounding box center [134, 380] width 7 height 7
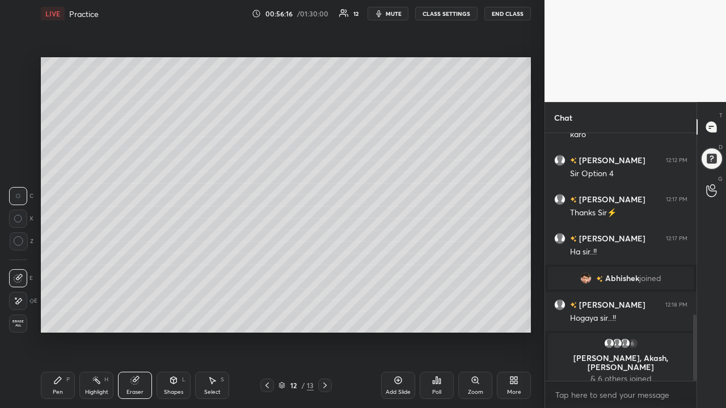
scroll to position [4, 4]
click at [60, 266] on icon at bounding box center [57, 380] width 9 height 9
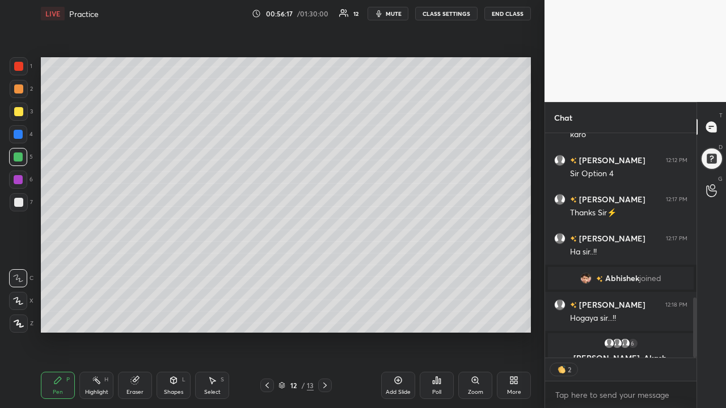
click at [20, 151] on div at bounding box center [18, 157] width 18 height 18
click at [18, 200] on div at bounding box center [18, 202] width 9 height 9
click at [406, 266] on div "[PERSON_NAME] 12:18 PM Hogaya sir...!!" at bounding box center [620, 311] width 151 height 39
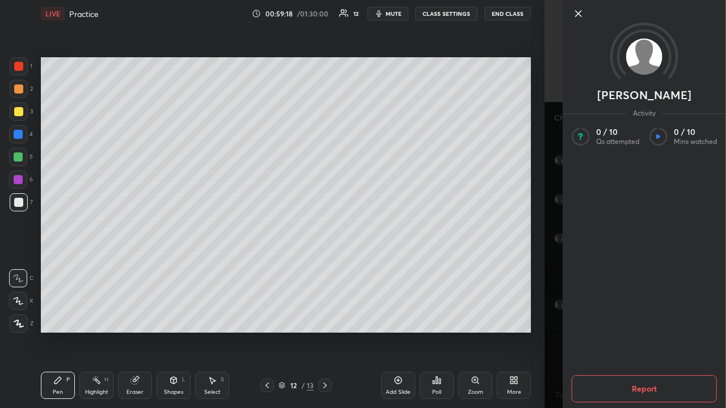
click at [406, 14] on button "End Class" at bounding box center [507, 14] width 46 height 14
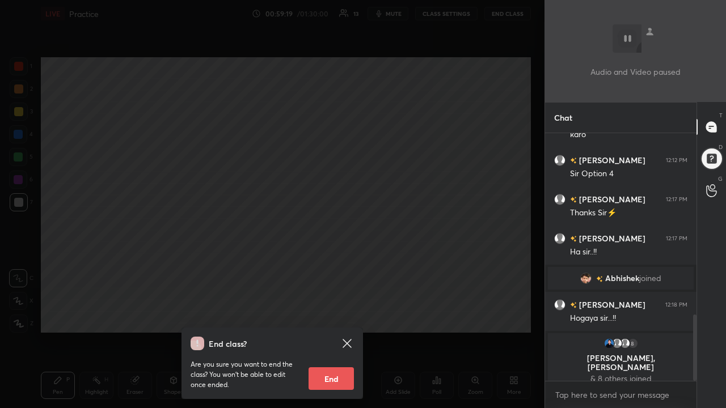
click at [334, 266] on button "End" at bounding box center [330, 378] width 45 height 23
type textarea "x"
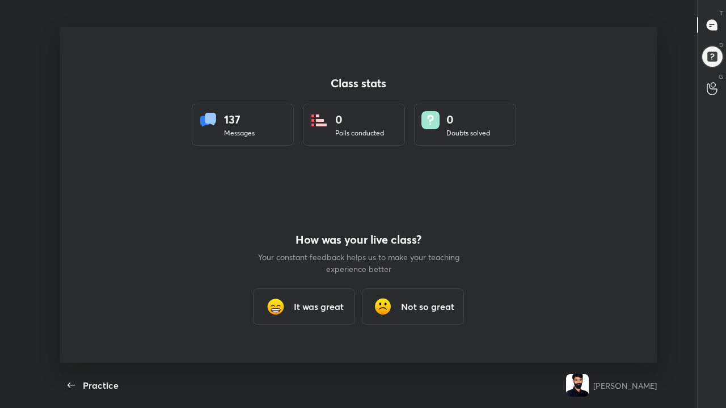
scroll to position [0, 0]
click at [406, 266] on div at bounding box center [358, 195] width 596 height 336
click at [385, 266] on img at bounding box center [382, 306] width 23 height 23
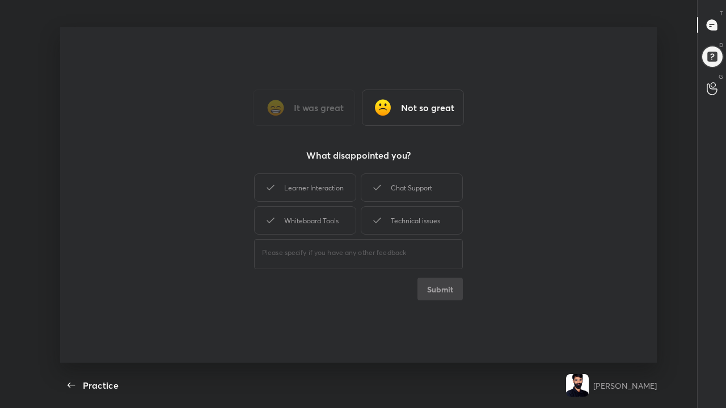
click at [304, 103] on h3 "It was great" at bounding box center [319, 108] width 50 height 14
click at [308, 104] on h3 "It was great" at bounding box center [319, 108] width 50 height 14
click at [309, 183] on div "Chat Support" at bounding box center [305, 187] width 102 height 28
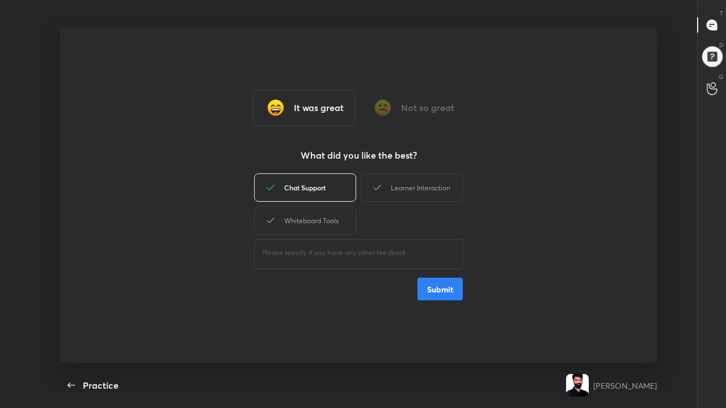
click at [309, 221] on div "Whiteboard Tools" at bounding box center [305, 220] width 102 height 28
click at [406, 182] on div "Learner Interaction" at bounding box center [411, 187] width 102 height 28
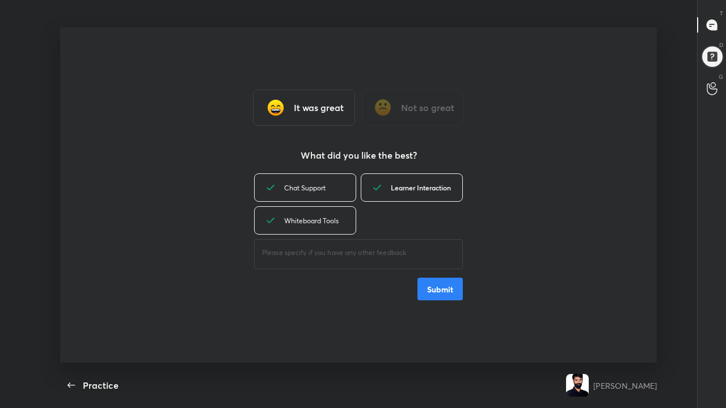
click at [406, 266] on button "Submit" at bounding box center [439, 289] width 45 height 23
